Goal: Understand process/instructions: Learn how to perform a task or action

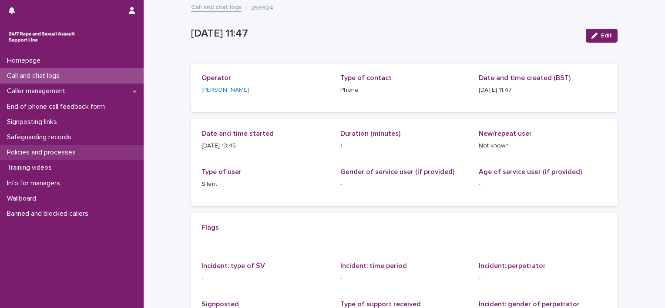
click at [68, 148] on p "Policies and processes" at bounding box center [42, 152] width 79 height 8
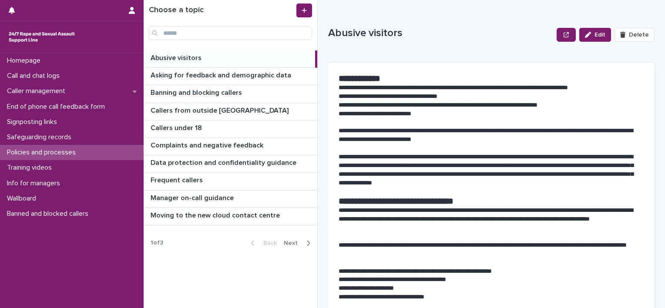
click at [298, 244] on span "Next" at bounding box center [293, 243] width 19 height 6
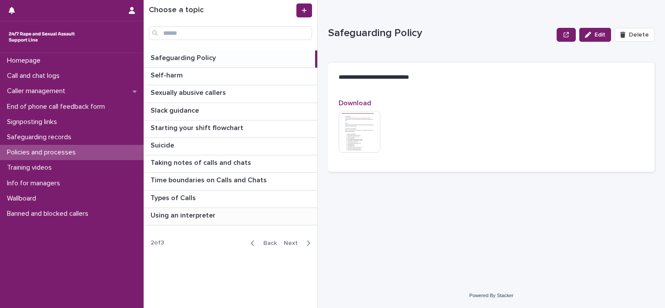
click at [219, 220] on div "Using an interpreter Using an interpreter" at bounding box center [231, 216] width 174 height 17
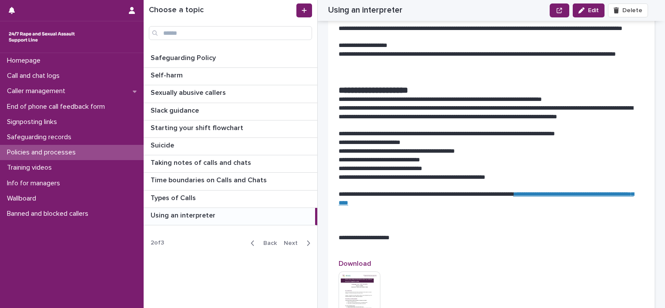
scroll to position [982, 0]
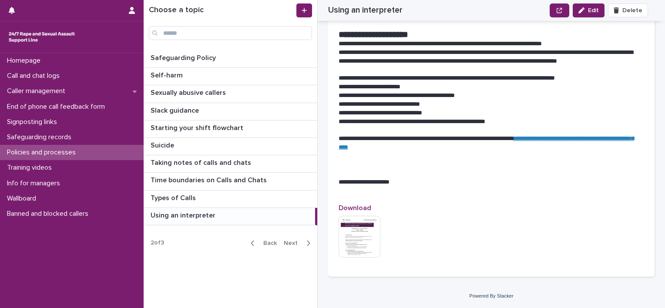
click at [360, 236] on img at bounding box center [360, 237] width 42 height 42
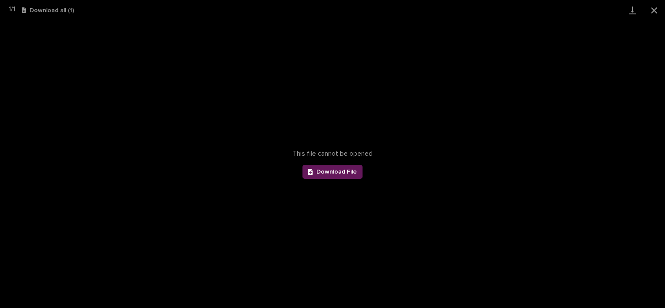
click at [352, 166] on link "Download File" at bounding box center [332, 172] width 60 height 14
click at [661, 8] on button "Close gallery" at bounding box center [654, 10] width 22 height 20
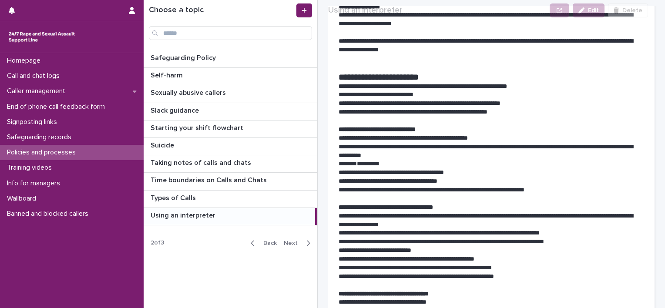
scroll to position [174, 0]
